Goal: Navigation & Orientation: Find specific page/section

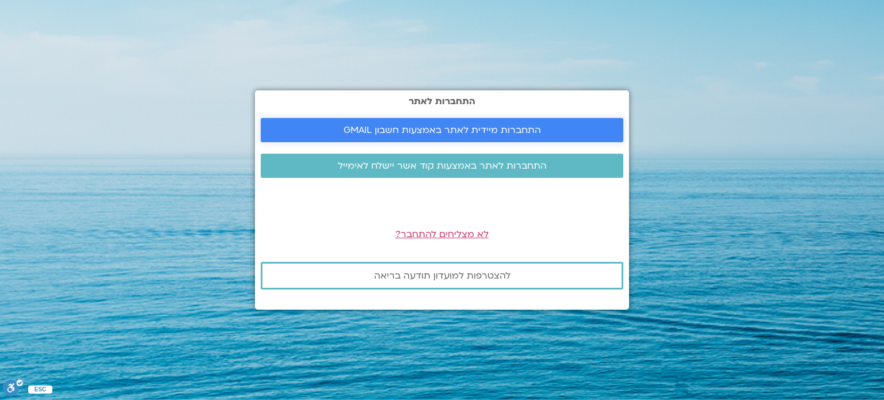
click at [477, 130] on span "התחברות מיידית לאתר באמצעות חשבון GMAIL" at bounding box center [443, 130] width 198 height 10
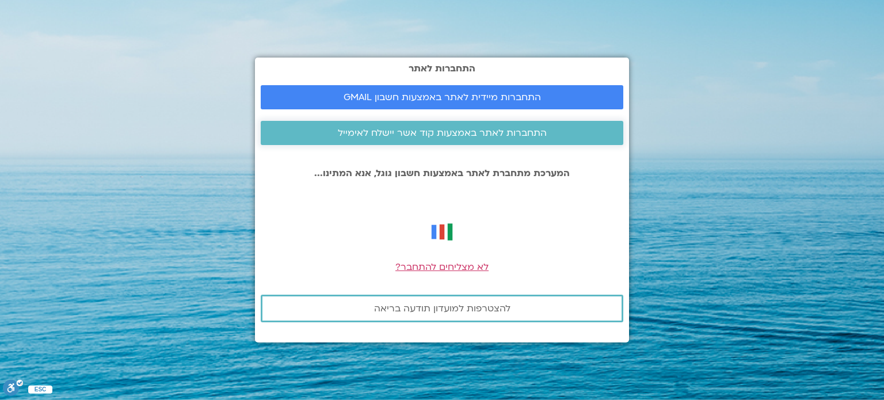
click at [476, 130] on span "התחברות לאתר באמצעות קוד אשר יישלח לאימייל" at bounding box center [442, 133] width 209 height 10
click at [459, 93] on span "התחברות מיידית לאתר באמצעות חשבון GMAIL" at bounding box center [443, 97] width 198 height 10
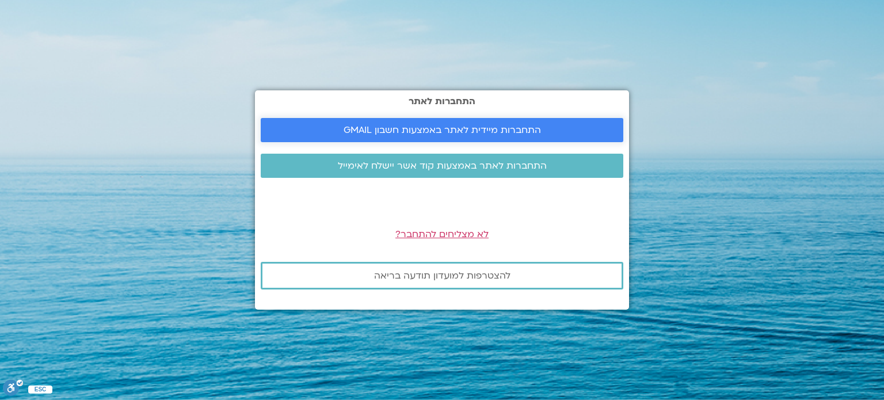
click at [509, 132] on span "התחברות מיידית לאתר באמצעות חשבון GMAIL" at bounding box center [443, 130] width 198 height 10
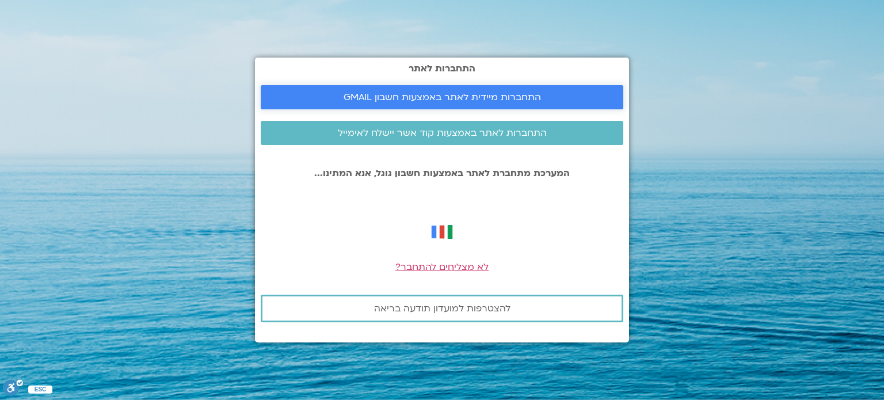
click at [462, 96] on span "התחברות מיידית לאתר באמצעות חשבון GMAIL" at bounding box center [443, 97] width 198 height 10
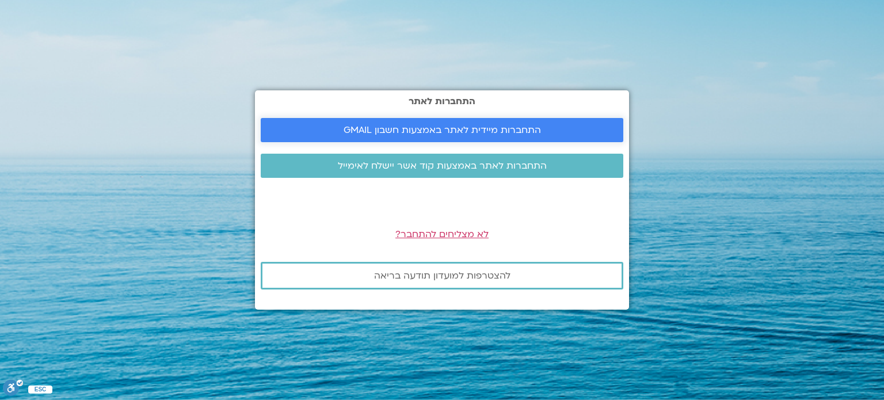
click at [441, 130] on span "התחברות מיידית לאתר באמצעות חשבון GMAIL" at bounding box center [443, 130] width 198 height 10
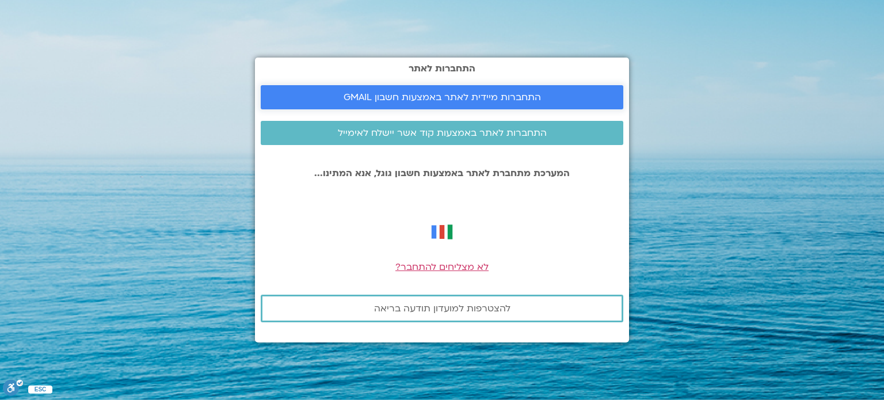
click at [450, 98] on span "התחברות מיידית לאתר באמצעות חשבון GMAIL" at bounding box center [443, 97] width 198 height 10
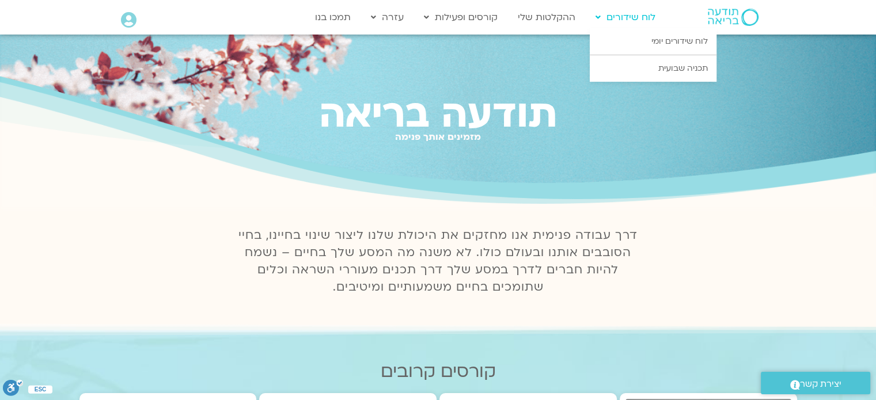
click at [638, 20] on link "לוח שידורים" at bounding box center [625, 17] width 71 height 22
click at [655, 42] on link "לוח שידורים יומי" at bounding box center [653, 41] width 127 height 26
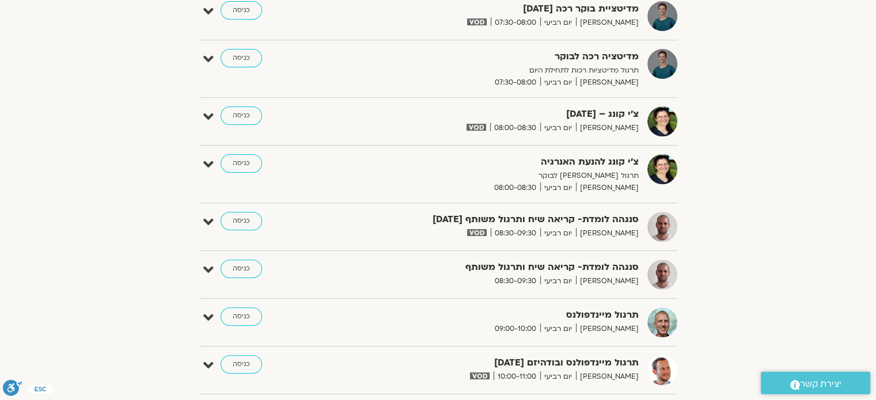
scroll to position [518, 0]
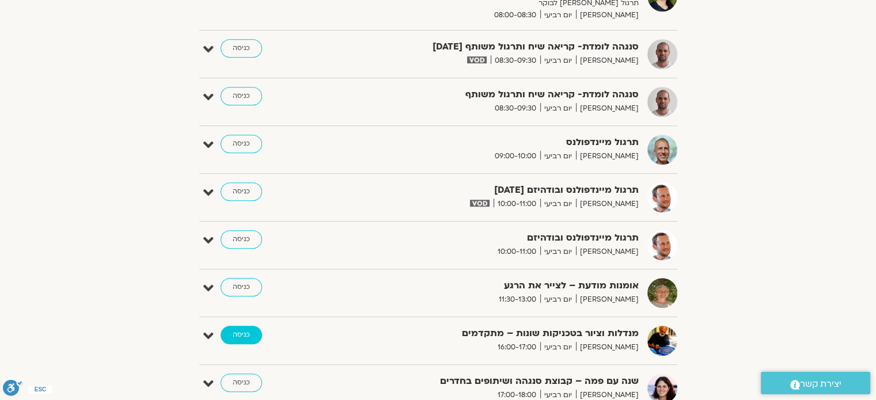
click at [234, 336] on link "כניסה" at bounding box center [241, 335] width 41 height 18
